Goal: Task Accomplishment & Management: Complete application form

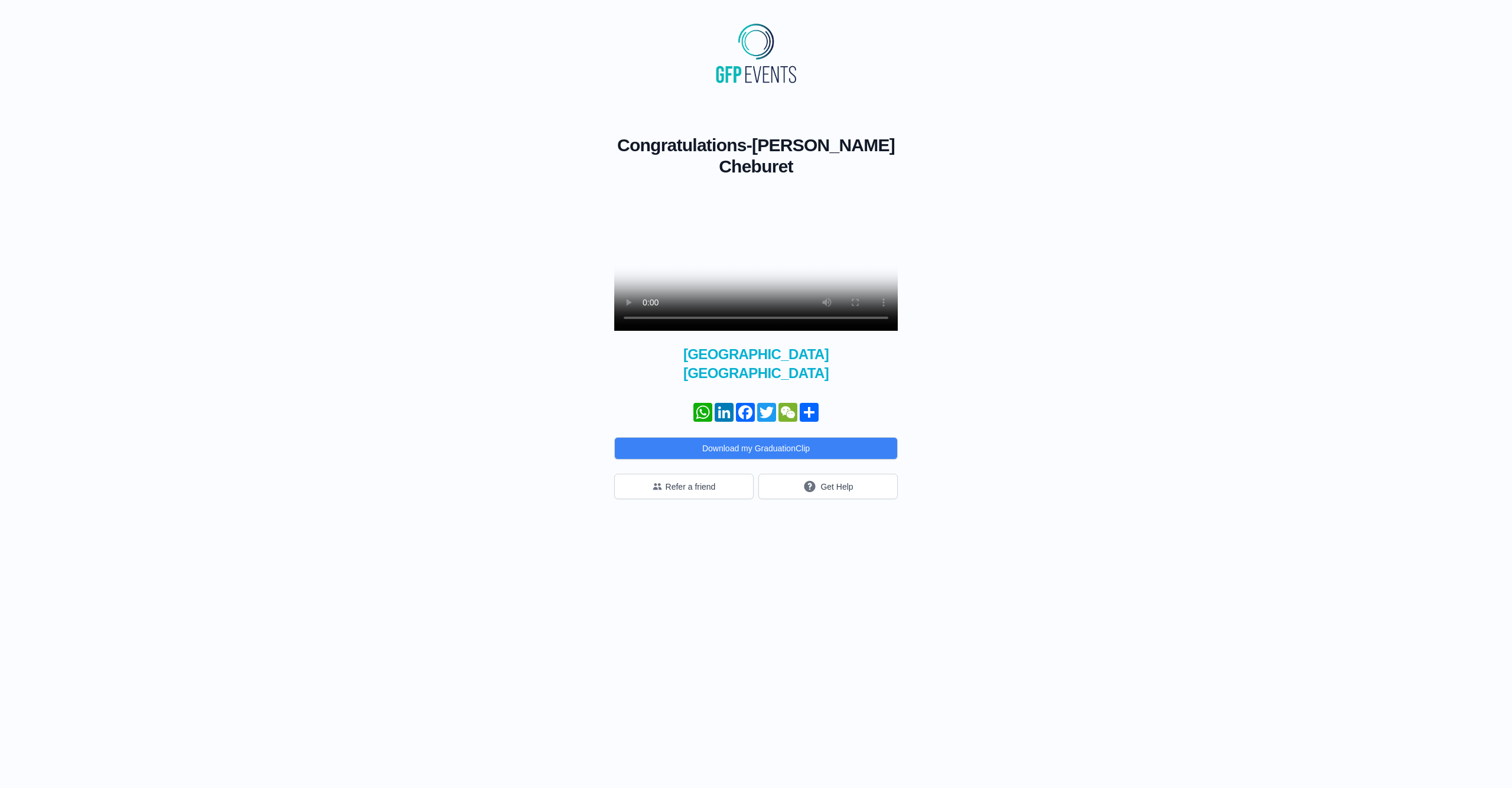
click at [806, 253] on video at bounding box center [756, 260] width 283 height 142
click at [820, 491] on button "Get Help" at bounding box center [827, 487] width 140 height 26
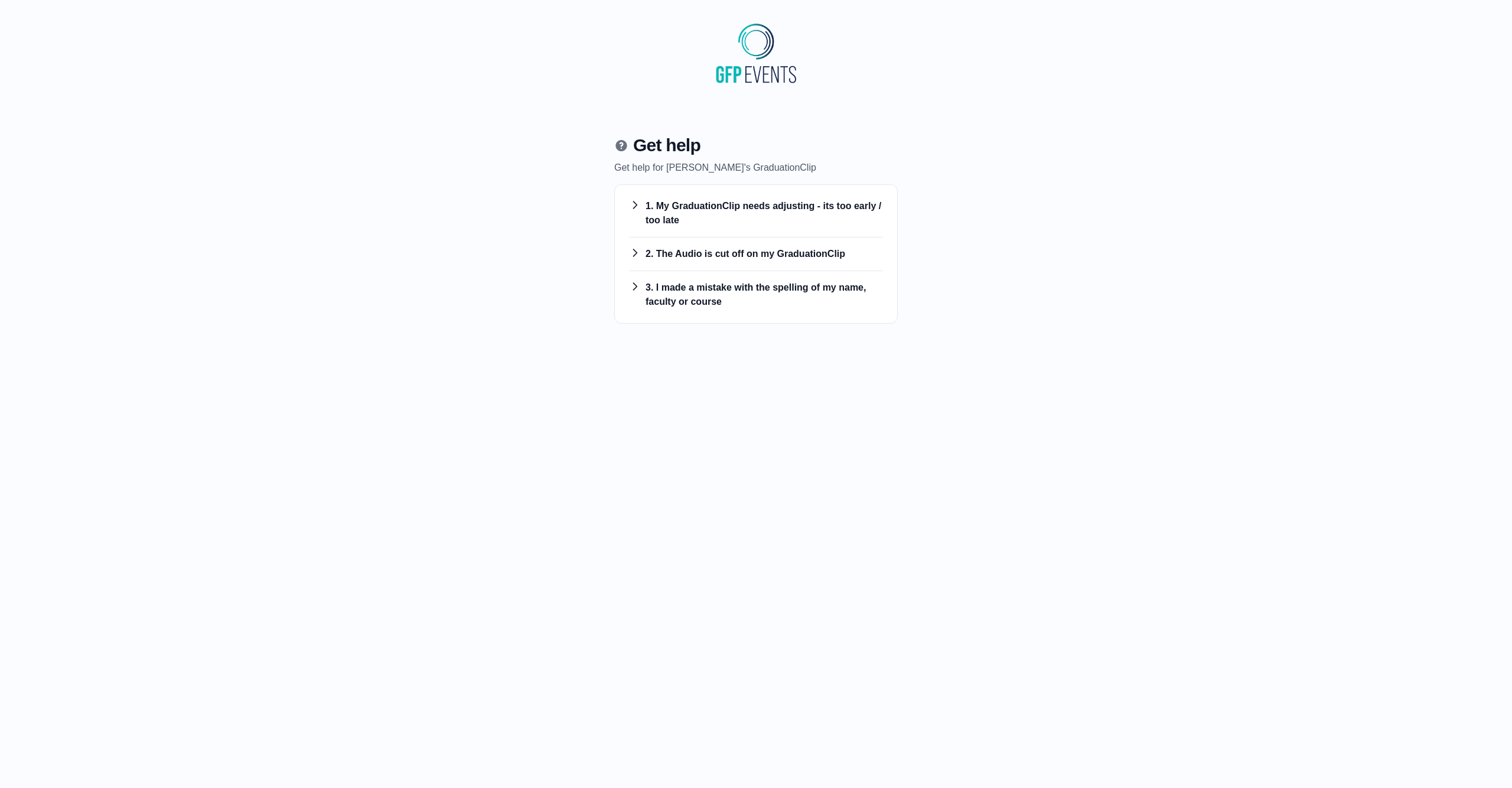
click at [743, 219] on h3 "1. My GraduationClip needs adjusting - its too early / too late" at bounding box center [756, 213] width 254 height 28
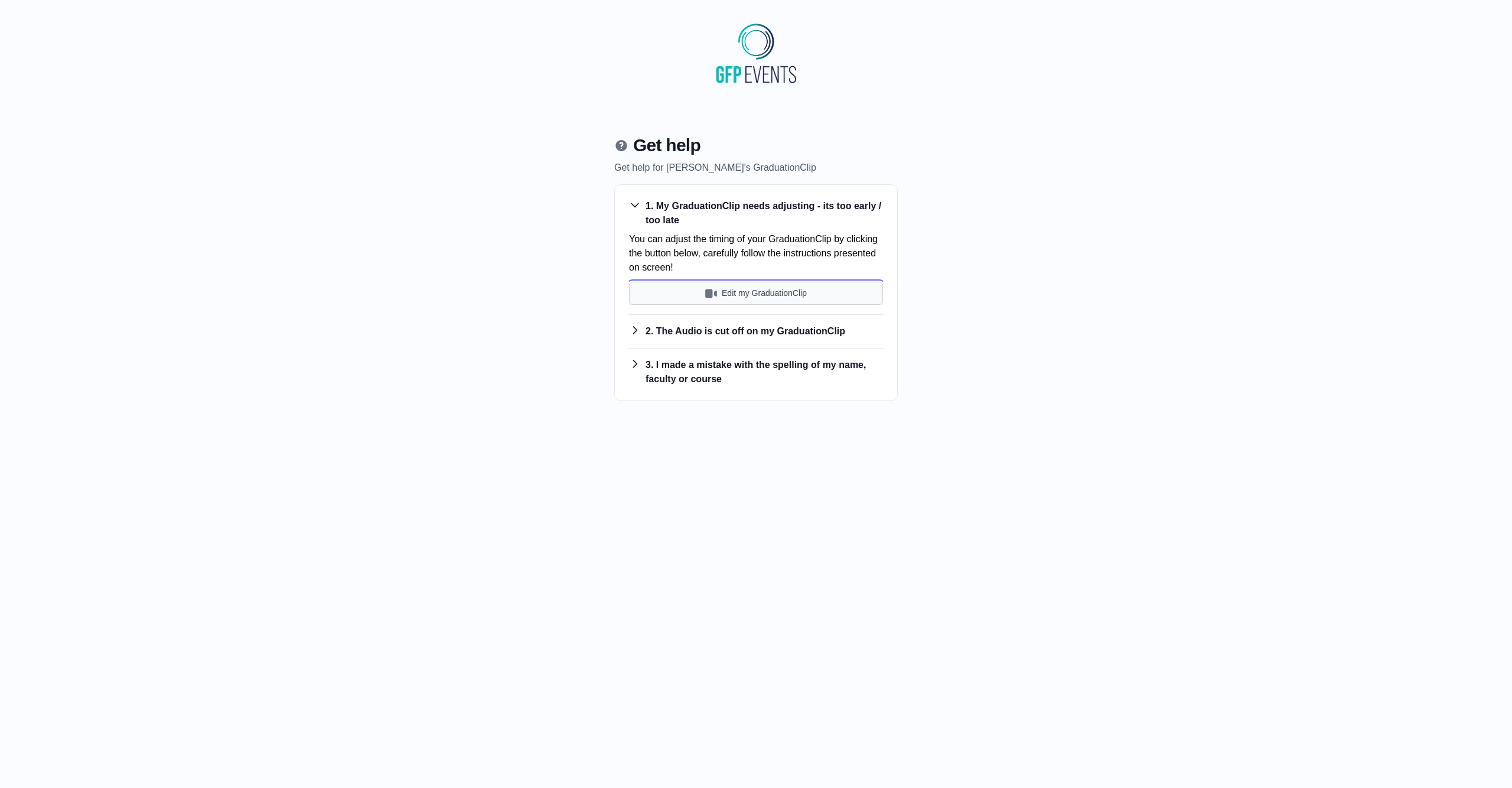
click at [731, 298] on button "Edit my GraduationClip" at bounding box center [756, 294] width 254 height 23
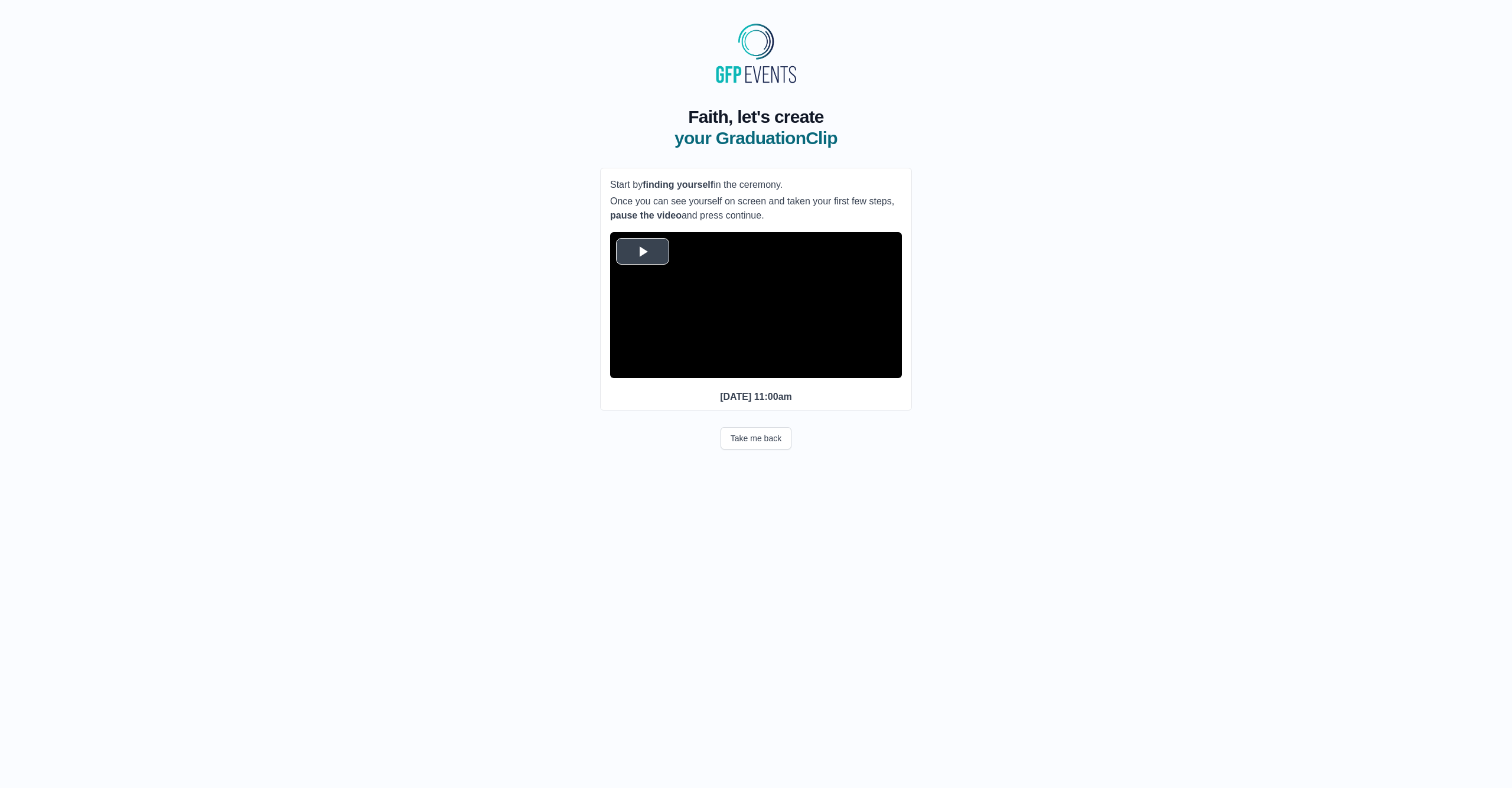
click at [745, 321] on video "Video Player" at bounding box center [756, 305] width 292 height 146
click at [752, 319] on video "Video Player" at bounding box center [756, 305] width 292 height 146
click at [755, 316] on video "Video Player" at bounding box center [756, 305] width 292 height 146
click at [763, 510] on button "Continue" at bounding box center [756, 496] width 62 height 27
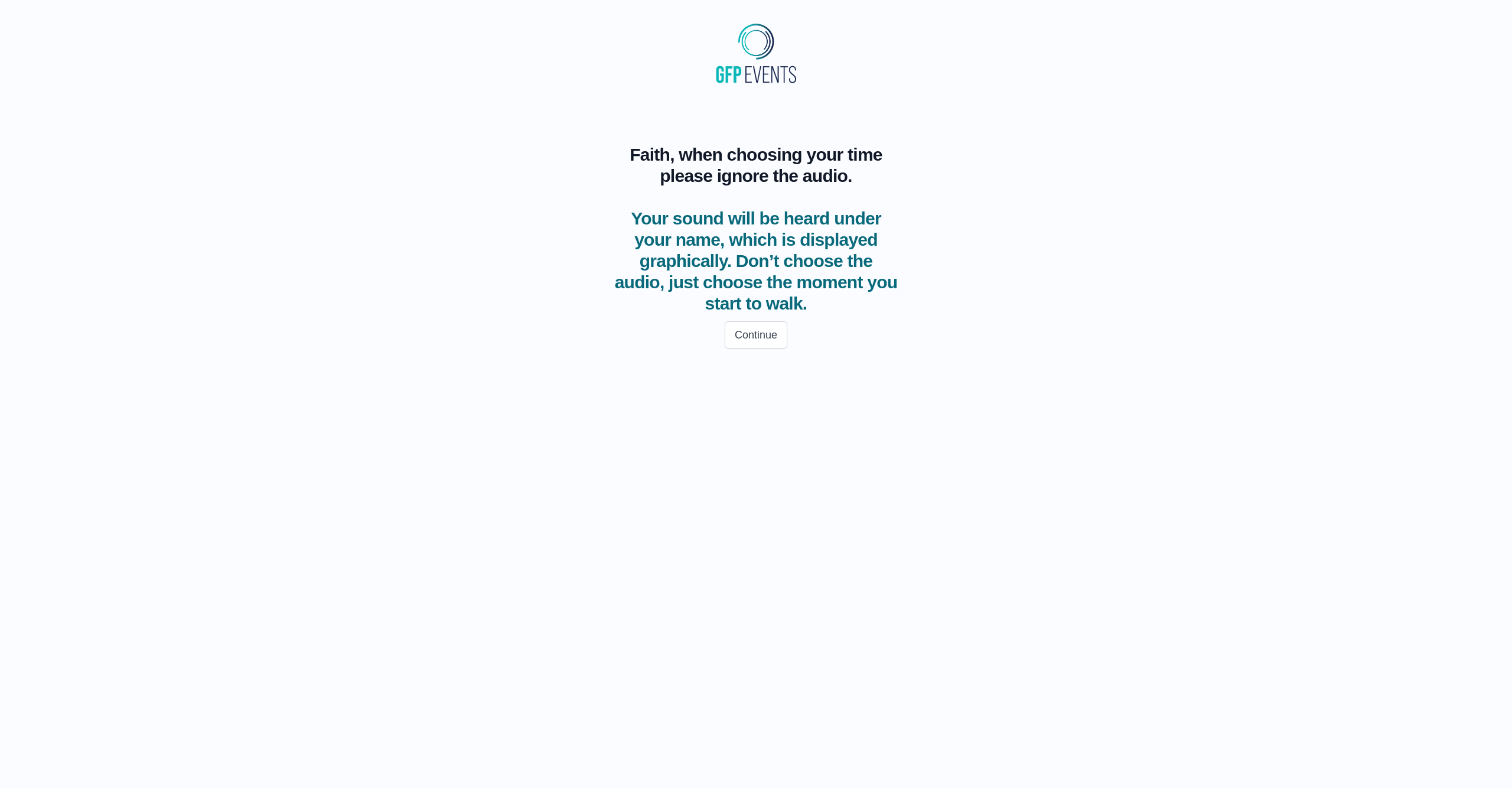
click at [768, 312] on span "Your sound will be heard under your name, which is displayed graphically. Don’t…" at bounding box center [756, 261] width 283 height 106
click at [760, 332] on button "Continue" at bounding box center [756, 335] width 62 height 27
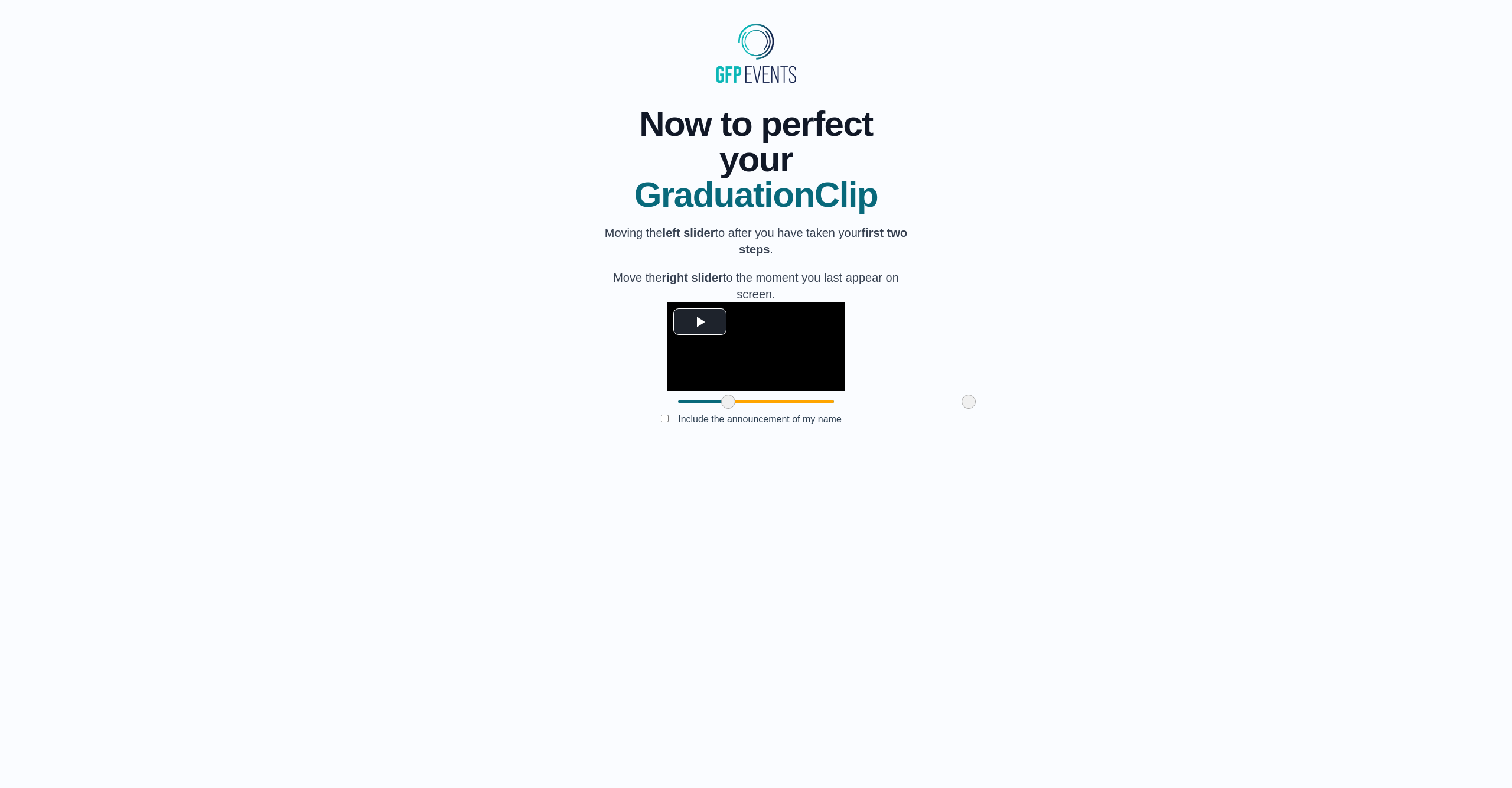
drag, startPoint x: 609, startPoint y: 487, endPoint x: 659, endPoint y: 487, distance: 50.0
click at [721, 408] on span at bounding box center [728, 401] width 14 height 14
click at [962, 408] on span at bounding box center [969, 401] width 14 height 14
drag, startPoint x: 758, startPoint y: 492, endPoint x: 930, endPoint y: 501, distance: 172.2
click at [792, 412] on div at bounding box center [756, 401] width 177 height 21
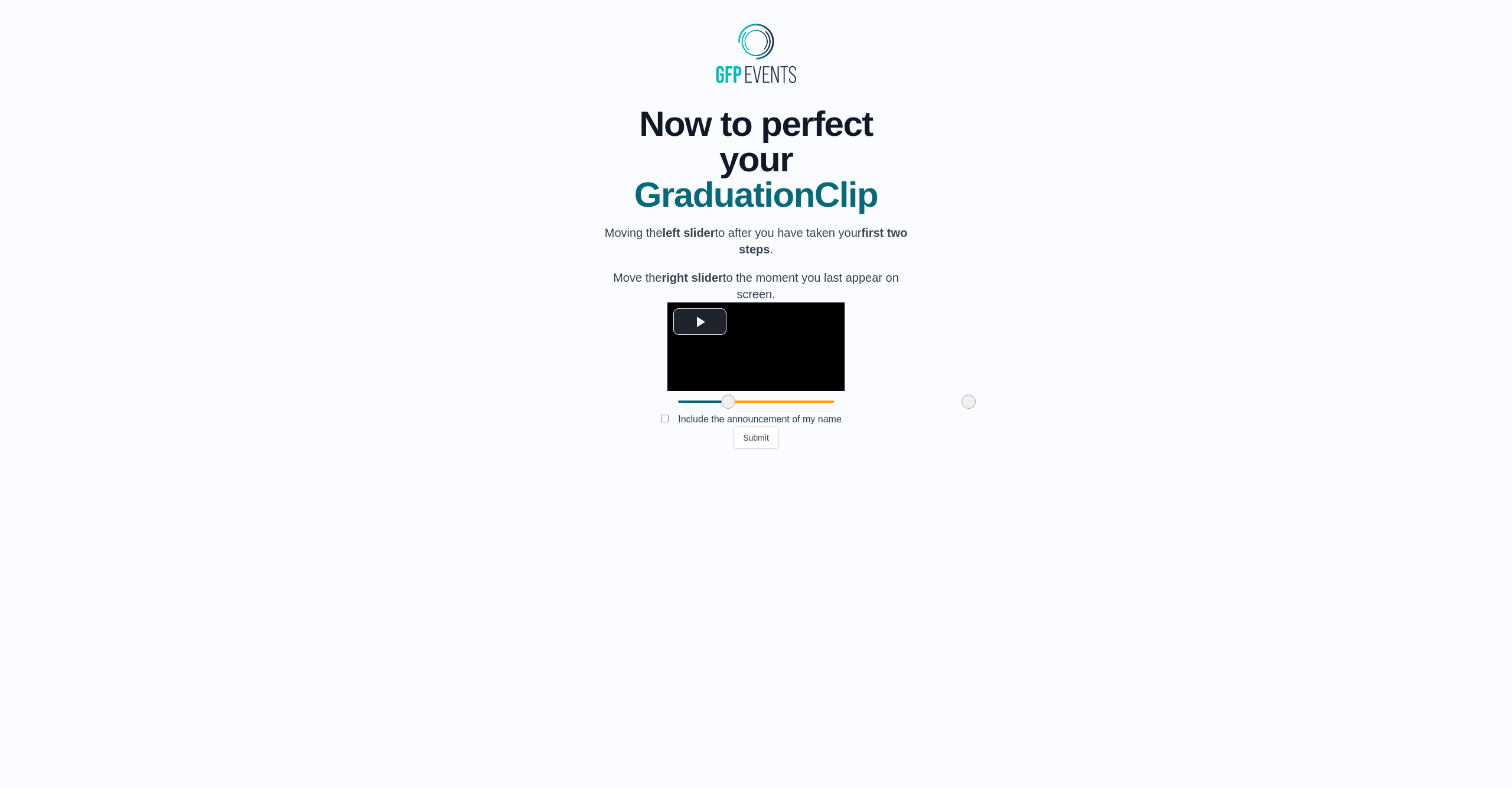
drag, startPoint x: 892, startPoint y: 489, endPoint x: 918, endPoint y: 484, distance: 26.5
click at [917, 449] on div "**********" at bounding box center [756, 268] width 1474 height 362
click at [753, 449] on button "Submit" at bounding box center [756, 437] width 46 height 23
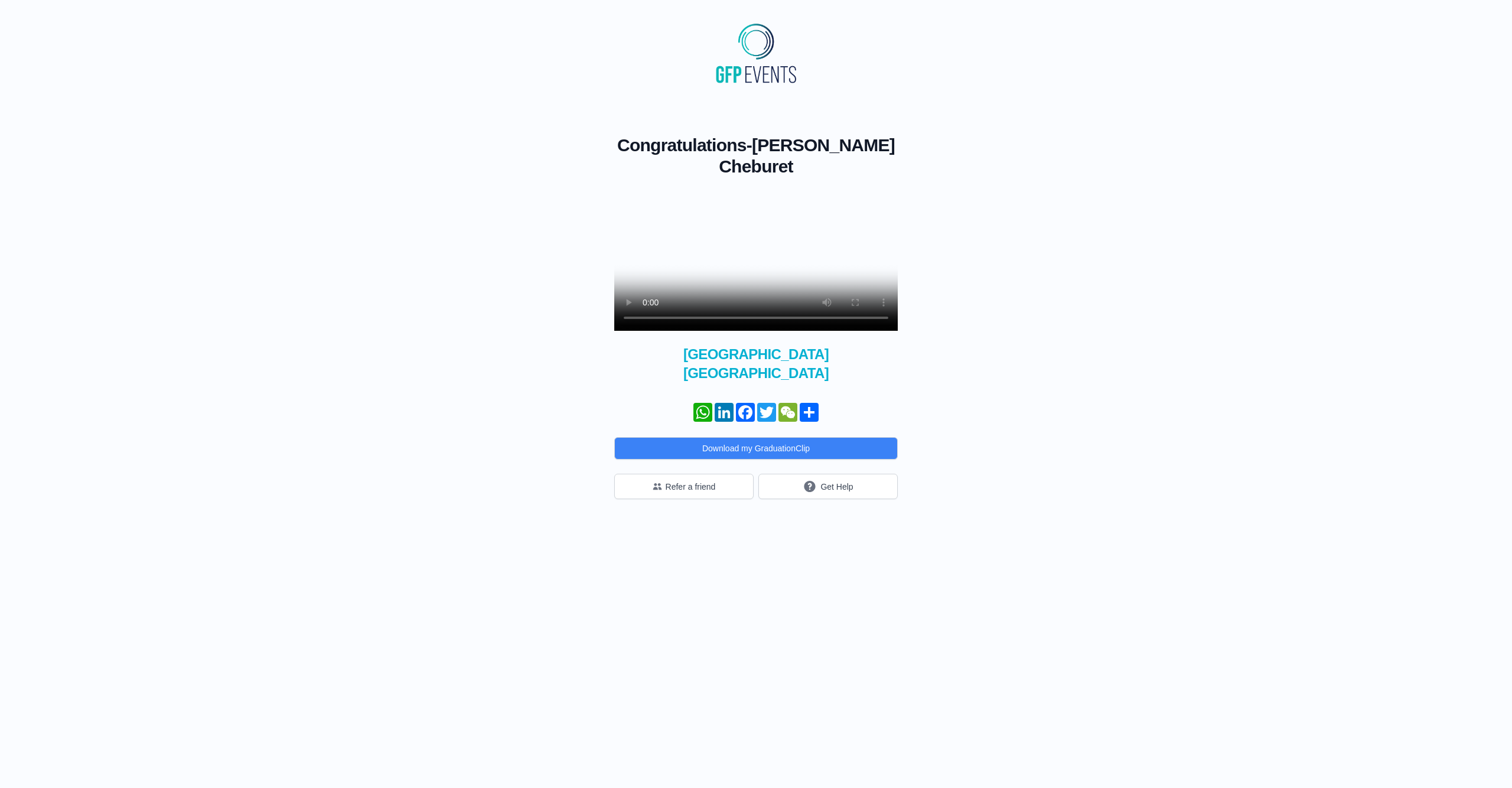
click at [781, 275] on video at bounding box center [756, 260] width 283 height 142
click at [813, 489] on icon "submit" at bounding box center [809, 487] width 14 height 15
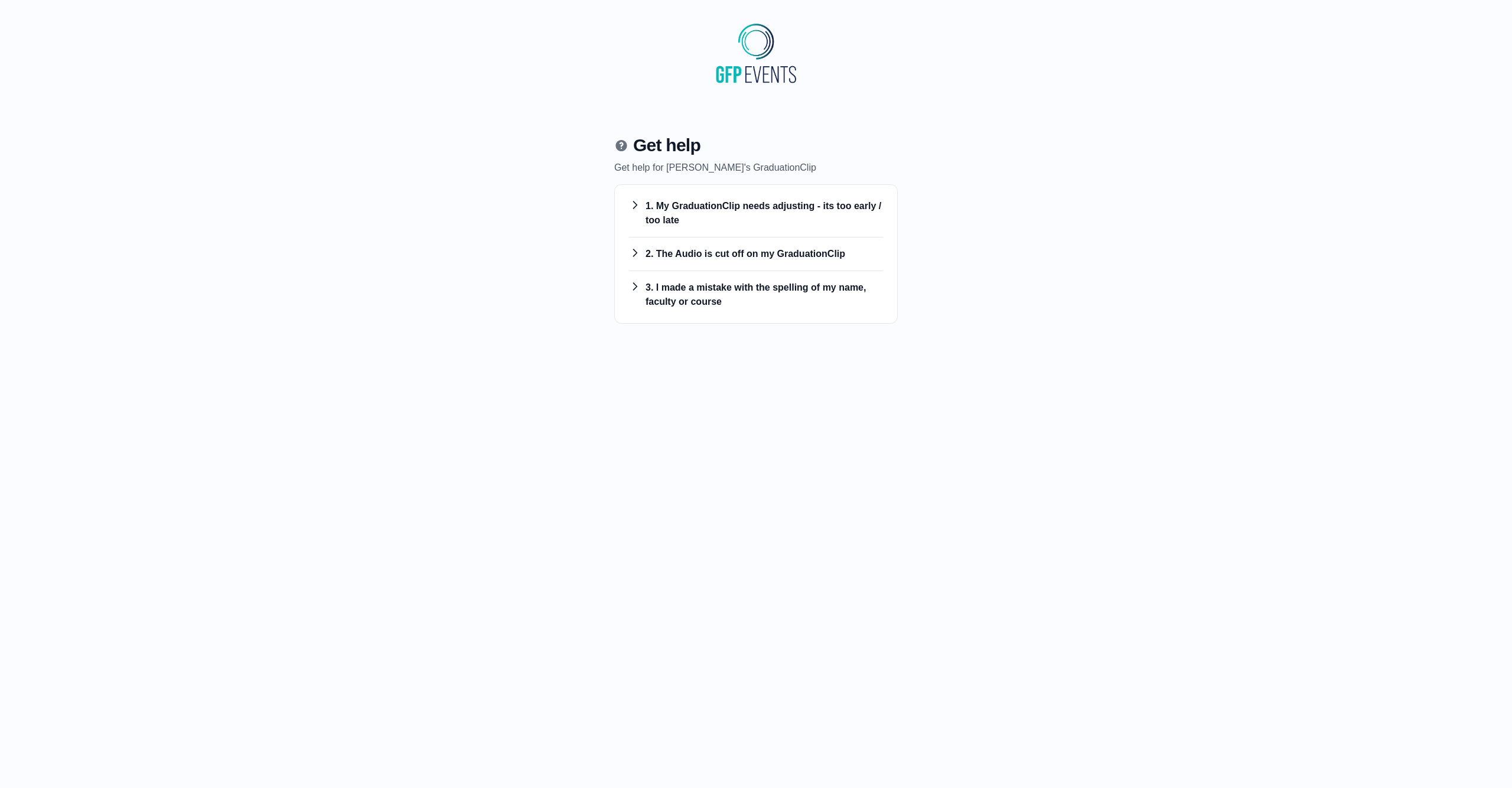
click at [696, 213] on h3 "1. My GraduationClip needs adjusting - its too early / too late" at bounding box center [756, 213] width 254 height 28
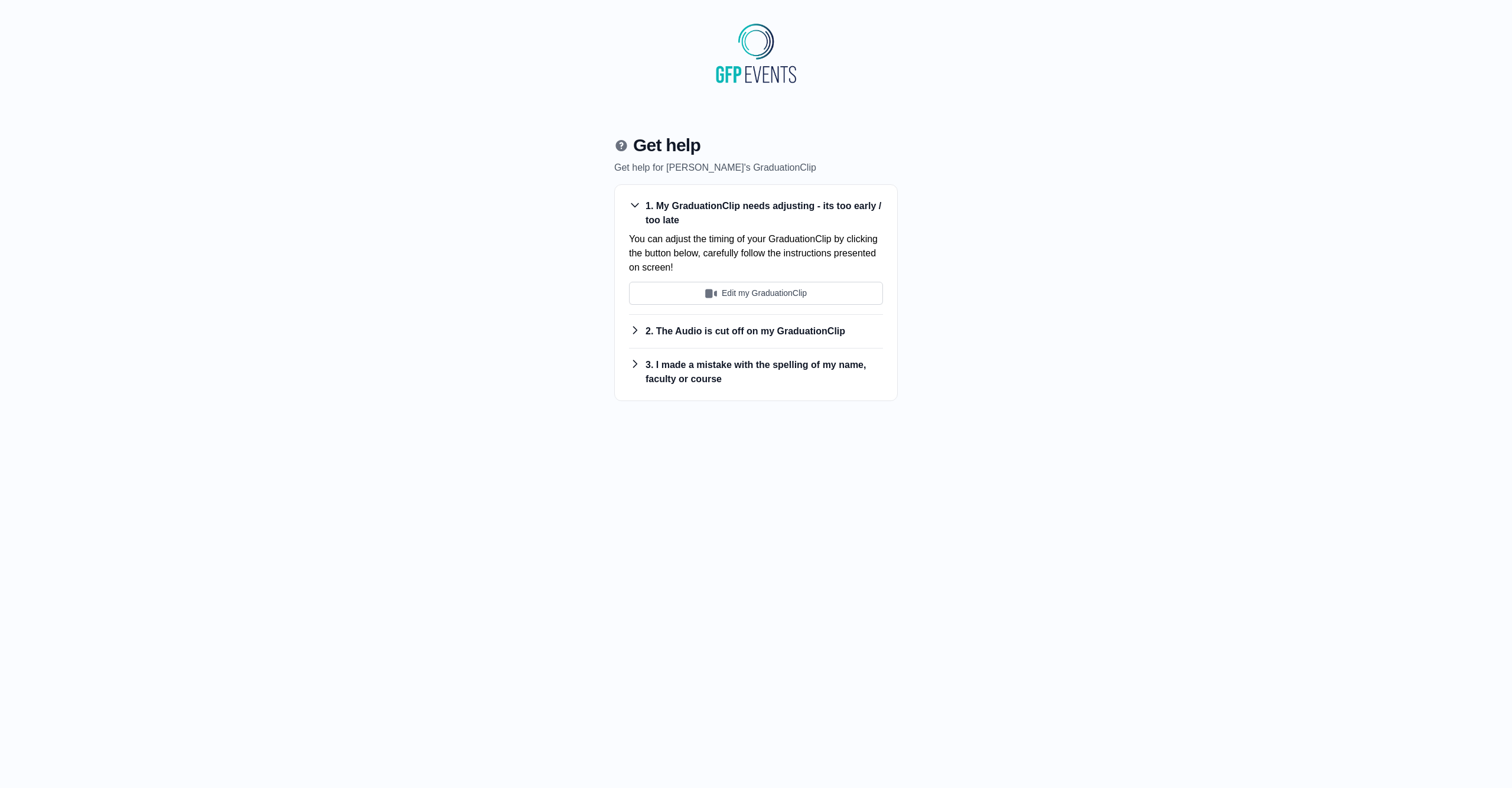
click at [699, 276] on div "You can adjust the timing of your GraduationClip by clicking the button below, …" at bounding box center [756, 268] width 254 height 73
click at [713, 289] on img "submit" at bounding box center [710, 293] width 12 height 12
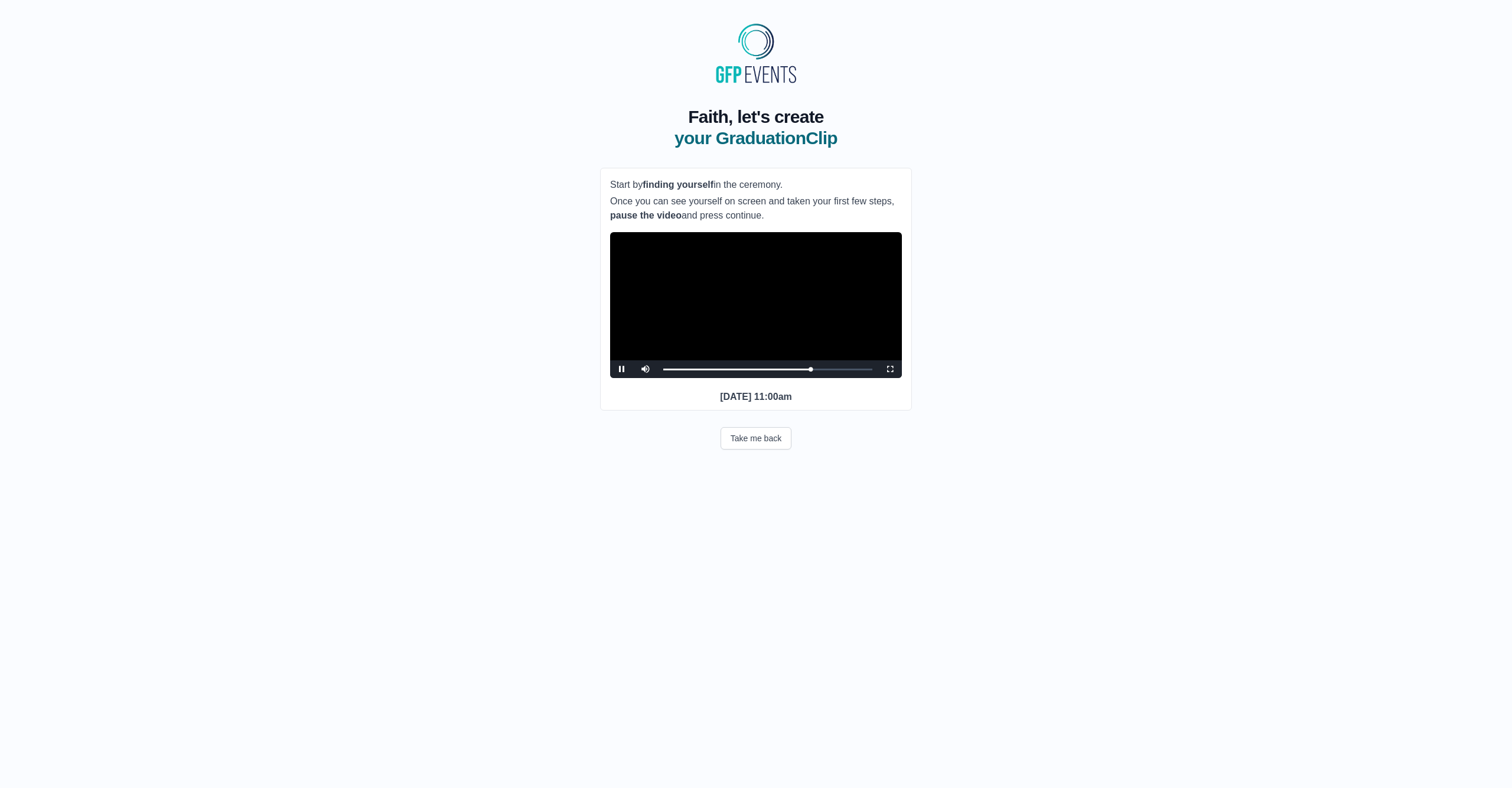
click at [696, 319] on video "Video Player" at bounding box center [756, 305] width 292 height 146
click at [756, 273] on video "Video Player" at bounding box center [756, 305] width 292 height 146
click at [763, 508] on button "Continue" at bounding box center [756, 496] width 62 height 27
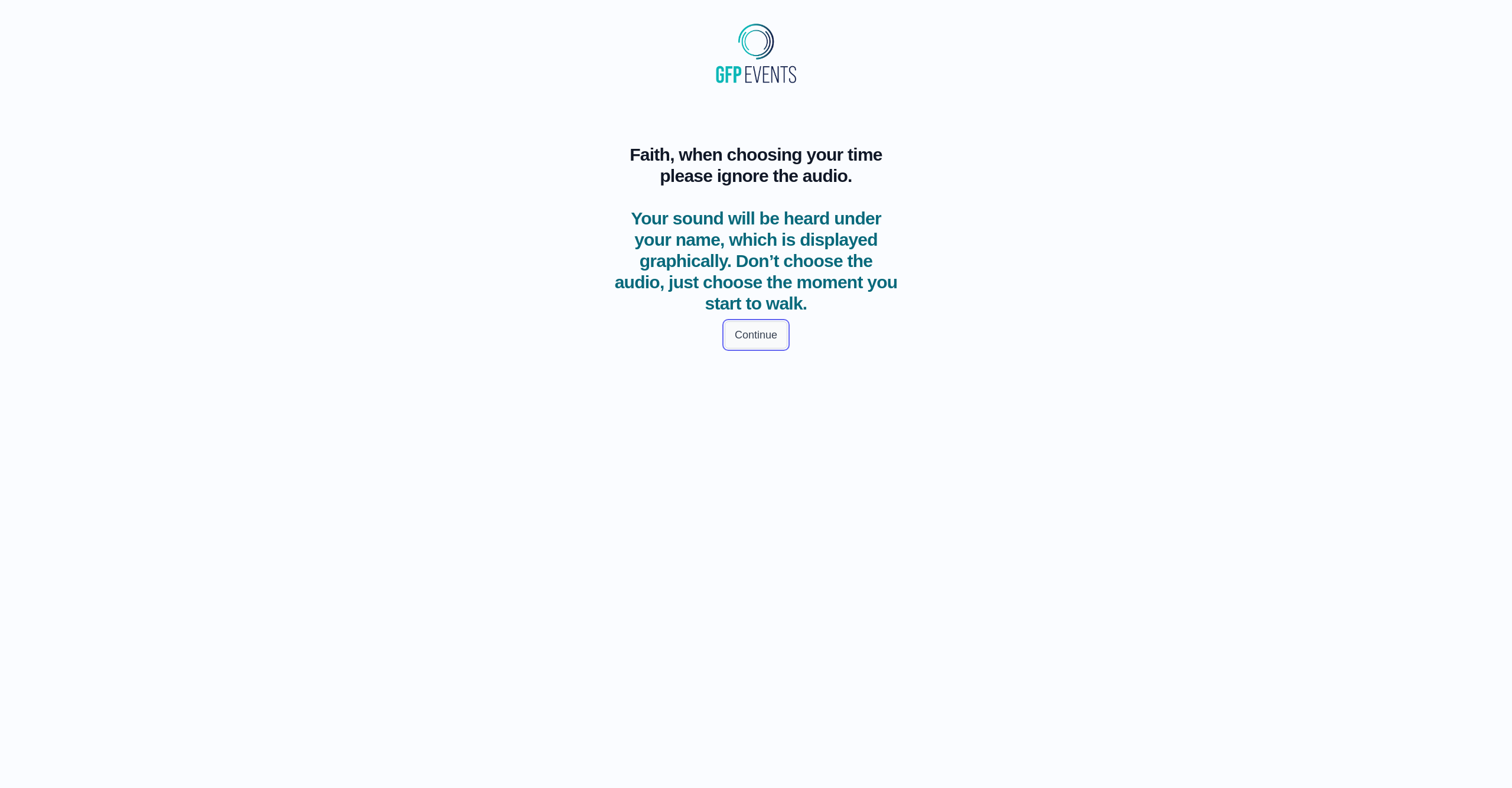
click at [738, 340] on button "Continue" at bounding box center [756, 335] width 62 height 27
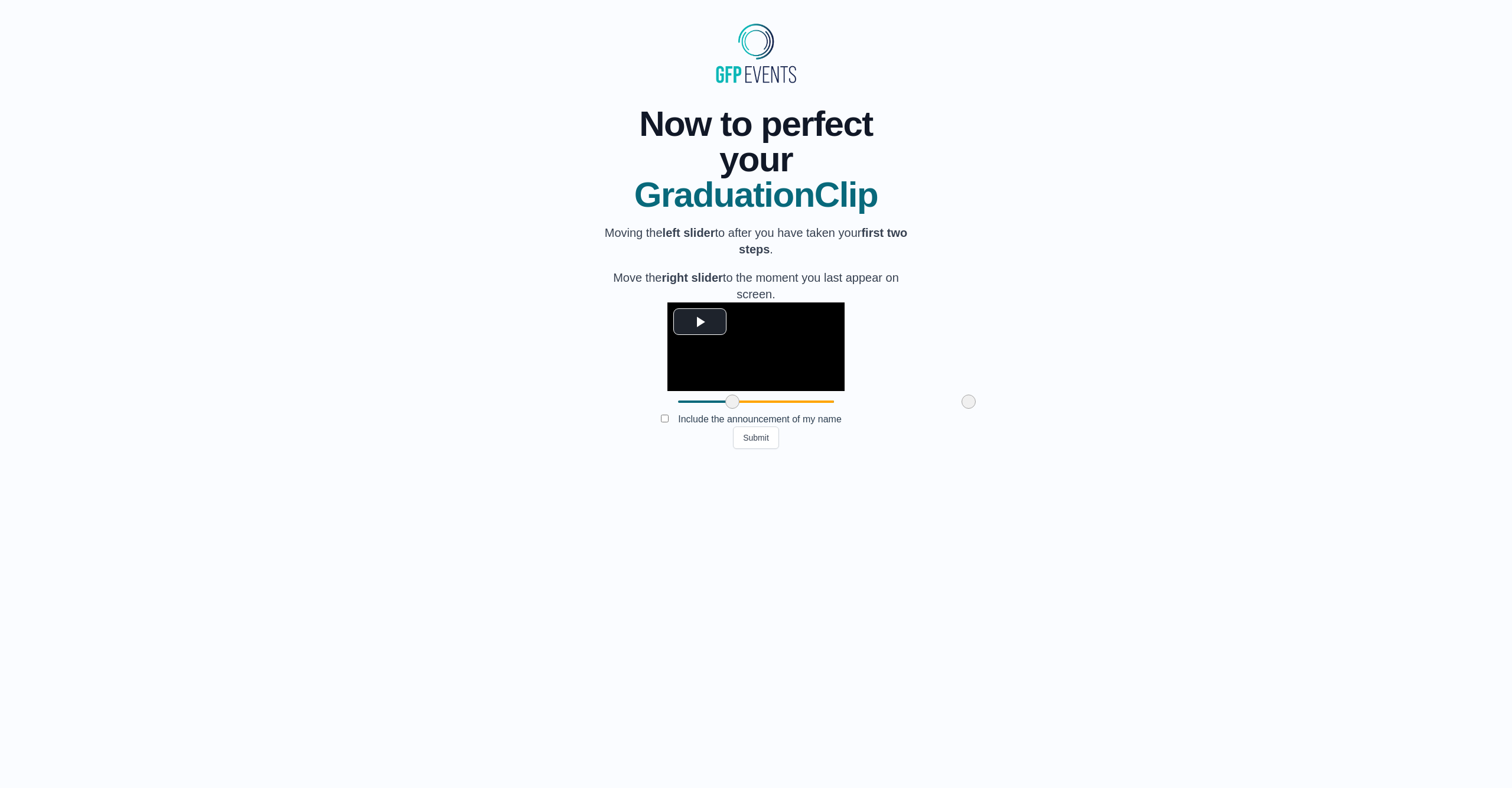
drag, startPoint x: 613, startPoint y: 486, endPoint x: 667, endPoint y: 483, distance: 54.1
click at [725, 408] on span at bounding box center [732, 401] width 14 height 14
drag, startPoint x: 905, startPoint y: 487, endPoint x: 824, endPoint y: 487, distance: 81.0
click at [882, 408] on span at bounding box center [889, 401] width 14 height 14
click at [759, 449] on button "Submit" at bounding box center [756, 437] width 46 height 23
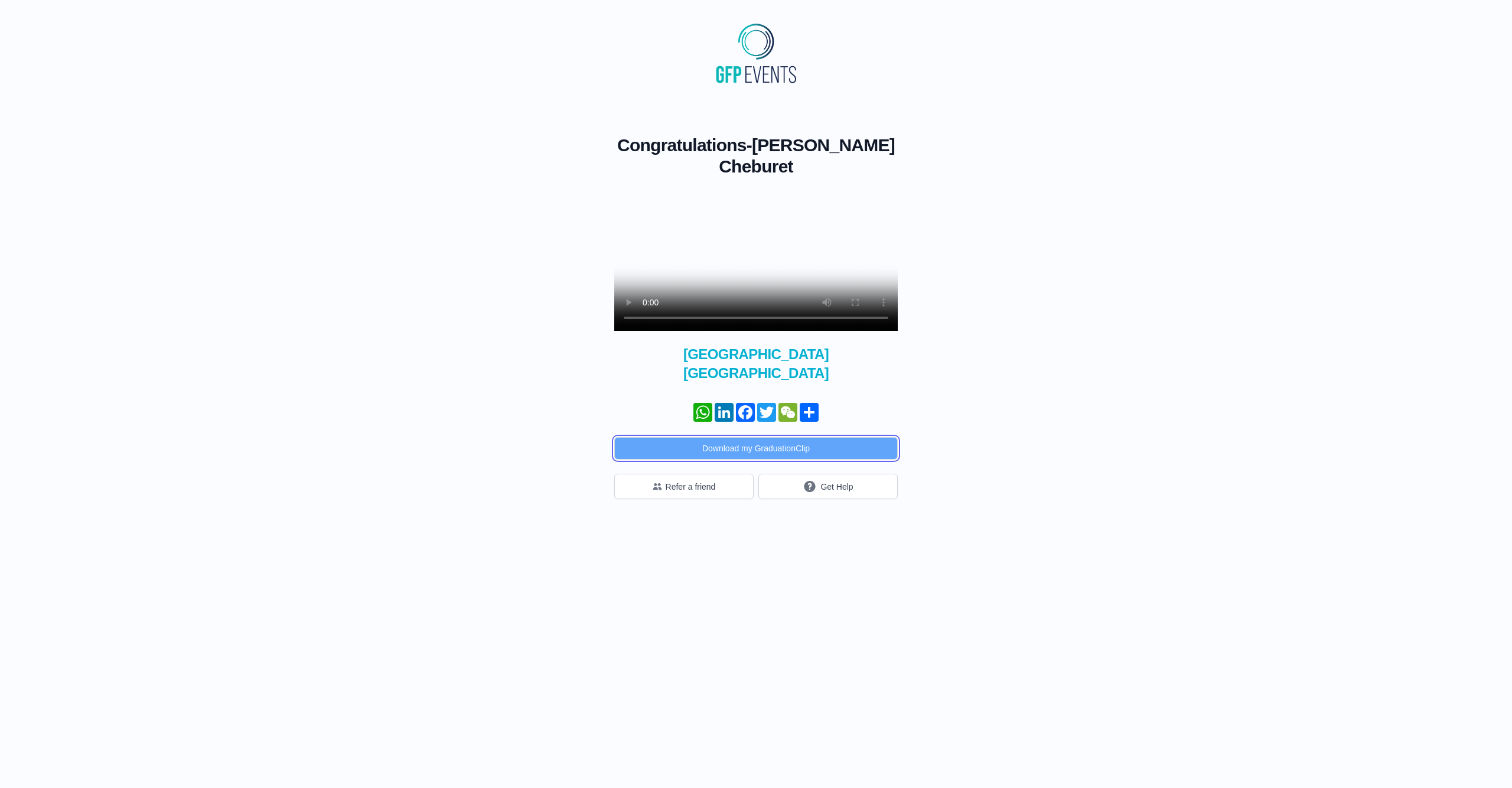
click at [728, 447] on button "Download my GraduationClip" at bounding box center [756, 448] width 283 height 23
click at [674, 234] on video at bounding box center [756, 260] width 283 height 142
